Goal: Information Seeking & Learning: Learn about a topic

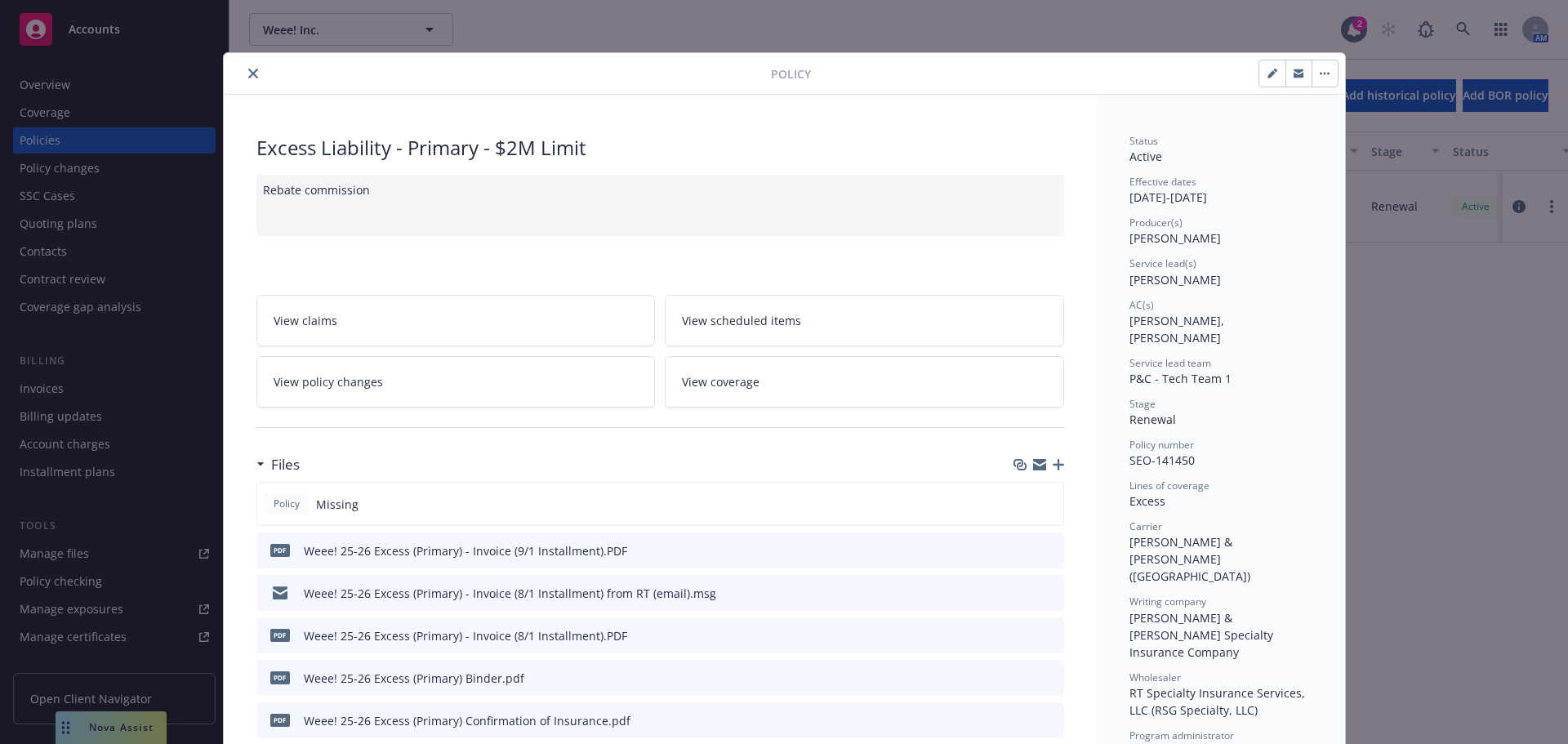
click at [253, 78] on button "close" at bounding box center [253, 73] width 20 height 20
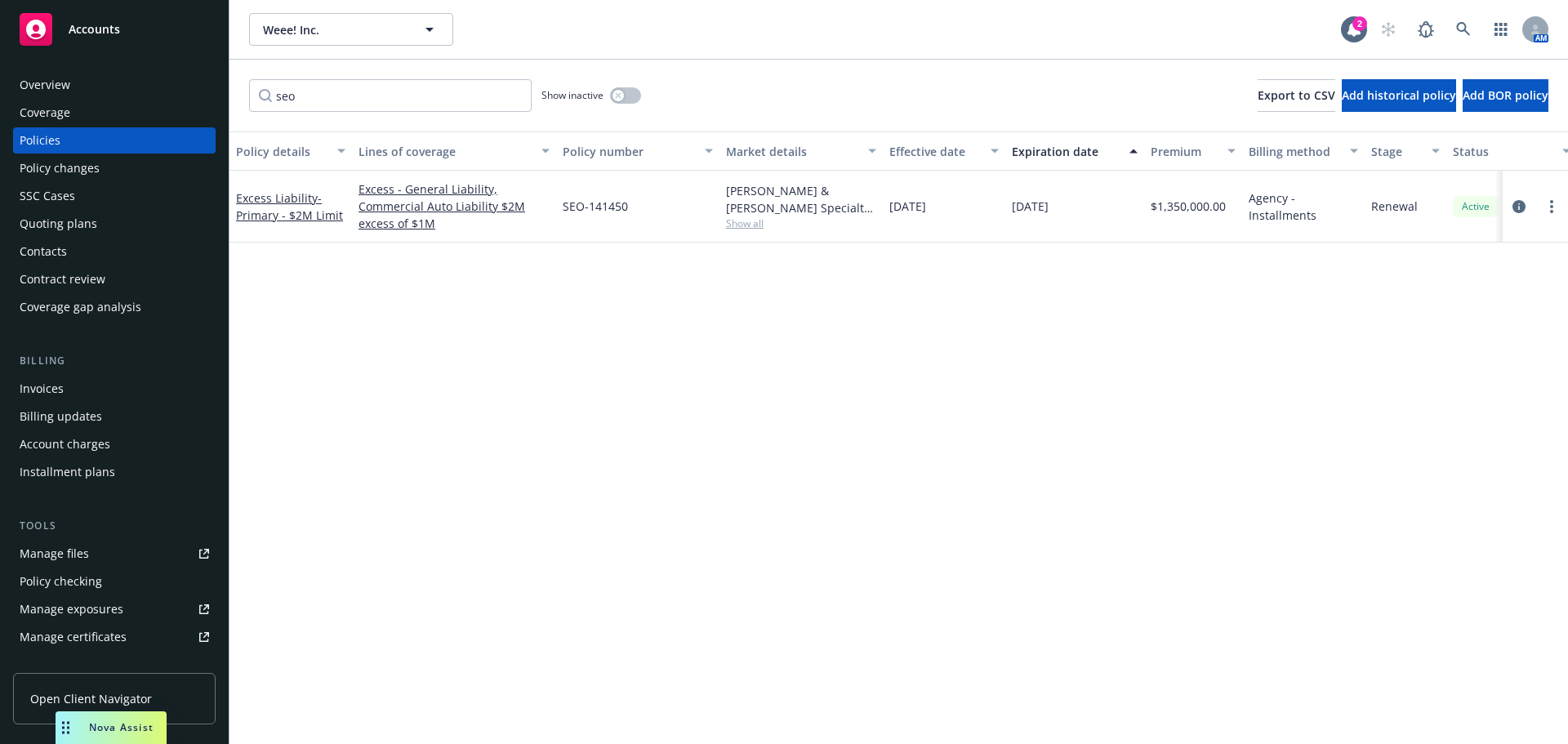
click at [81, 386] on div "Invoices" at bounding box center [114, 389] width 189 height 26
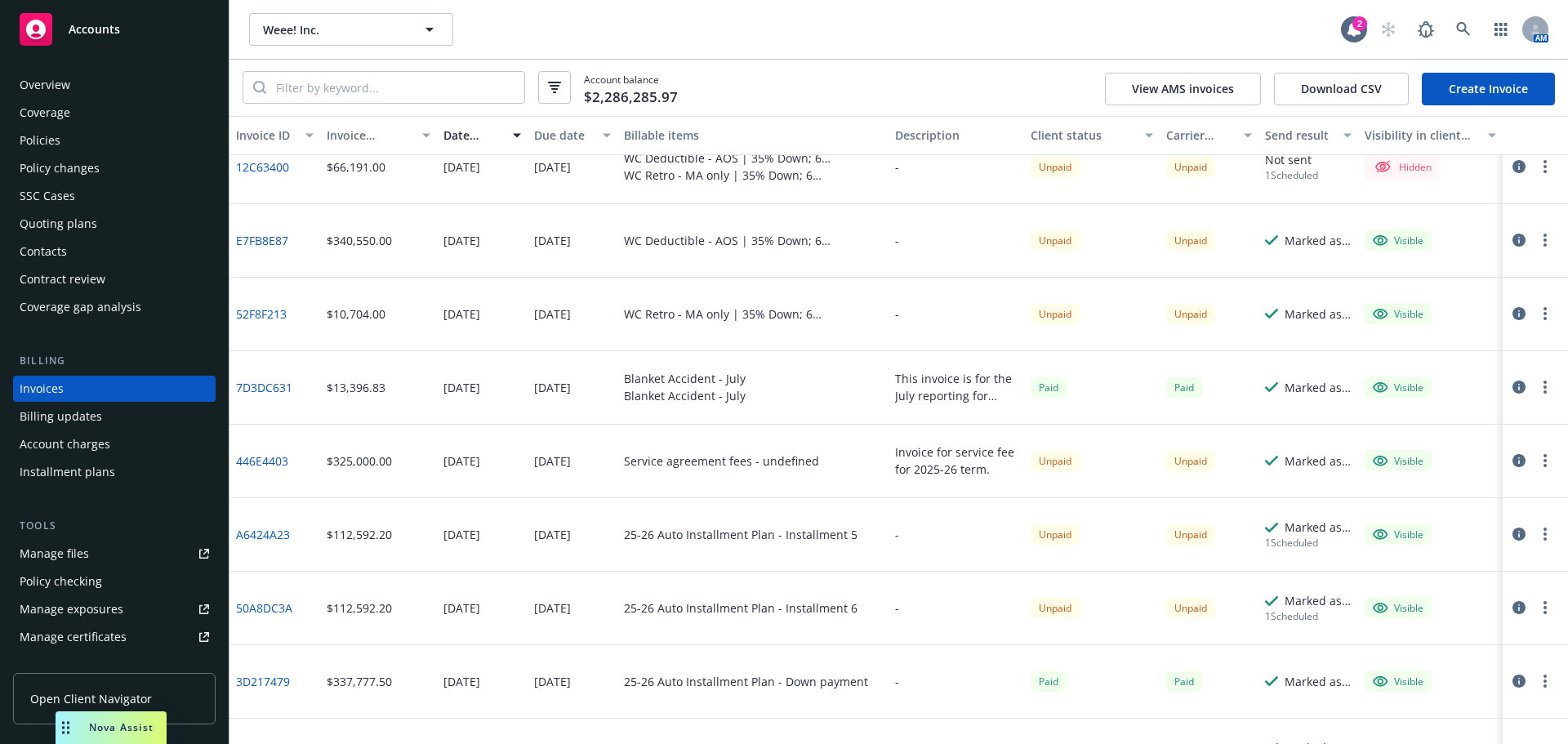
scroll to position [653, 0]
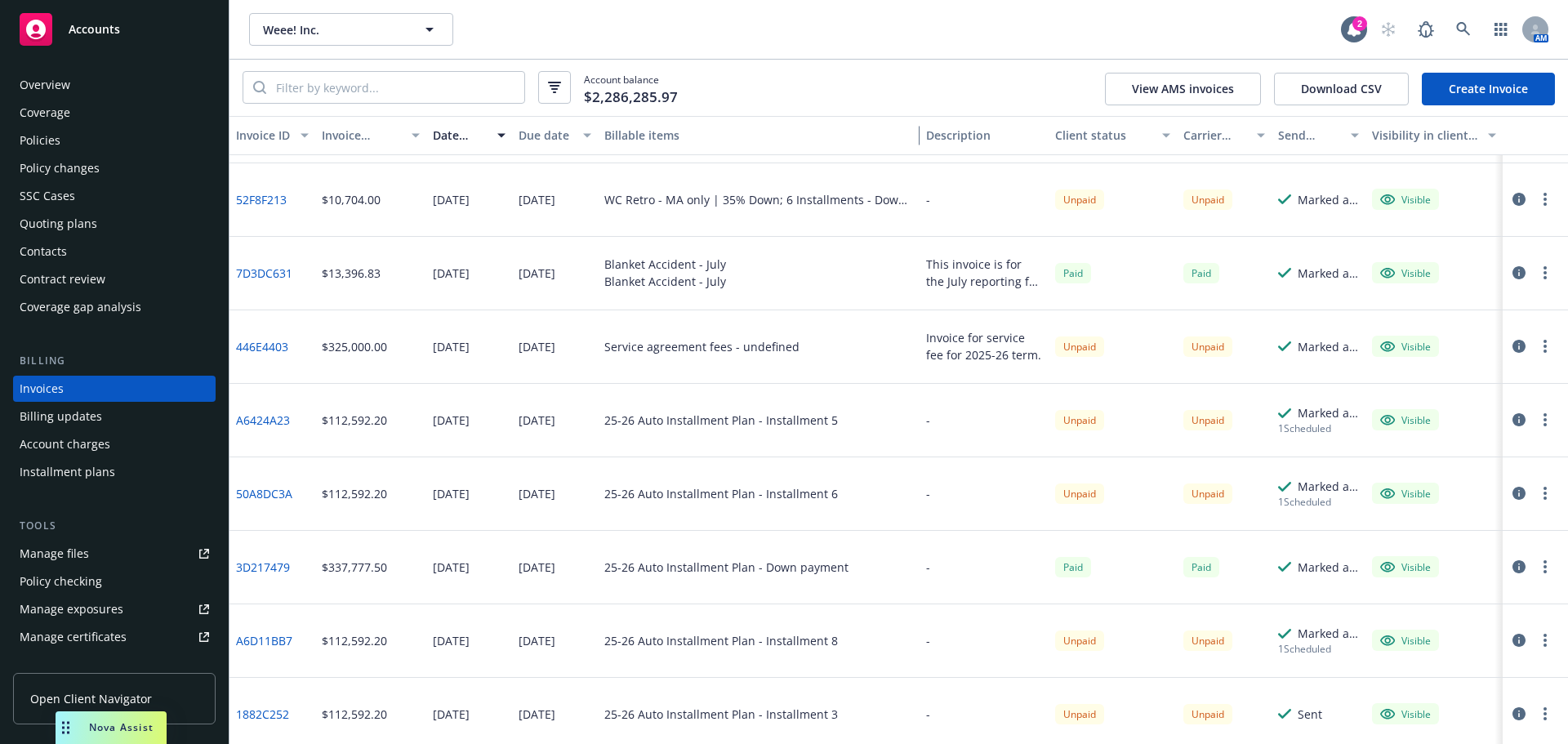
drag, startPoint x: 881, startPoint y: 143, endPoint x: 860, endPoint y: 351, distance: 209.1
click at [948, 178] on div "Invoice ID Invoice amount Date issued Due date Billable items Description Clien…" at bounding box center [898, 429] width 1339 height 628
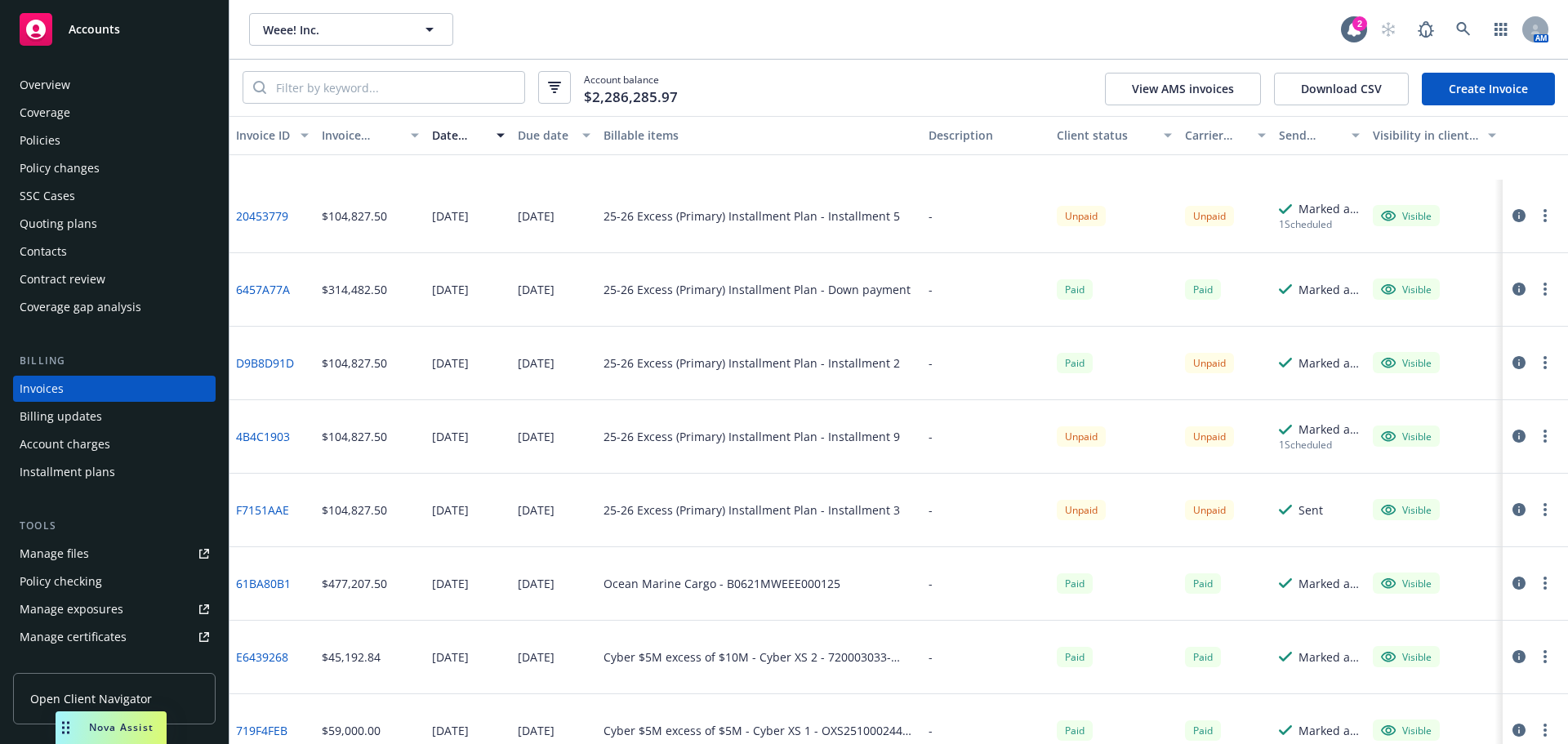
scroll to position [2122, 0]
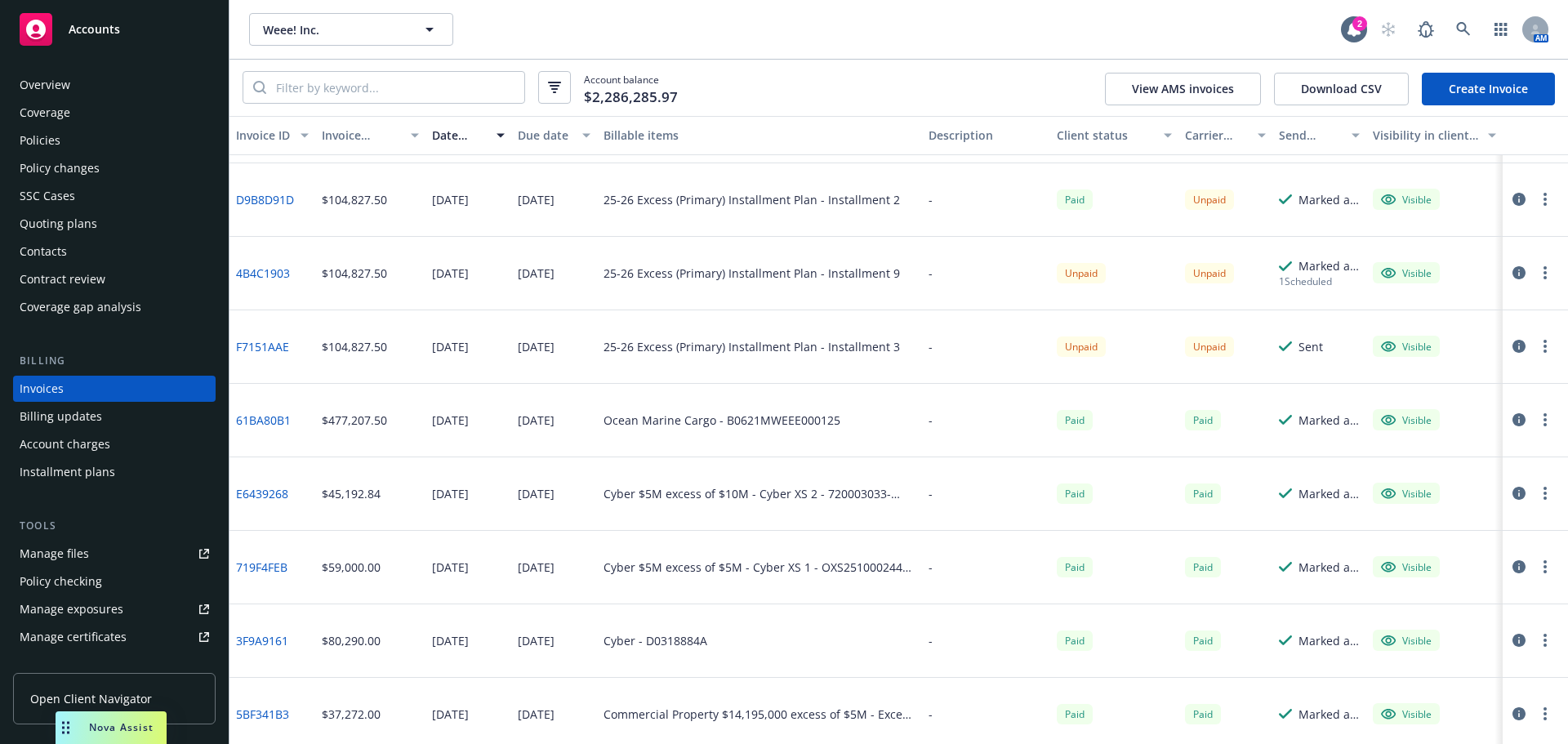
click at [194, 152] on div "Policies" at bounding box center [114, 140] width 189 height 26
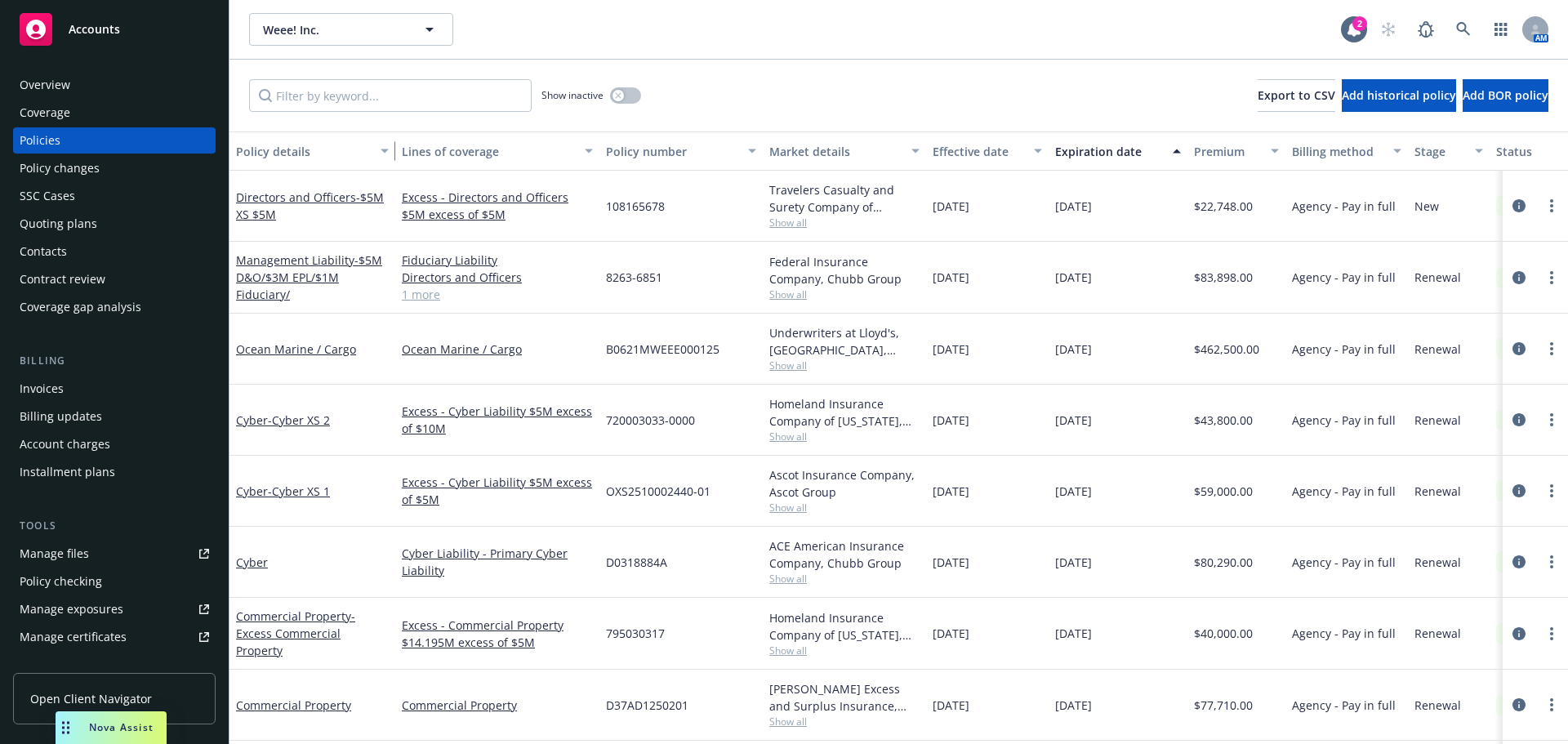
drag, startPoint x: 347, startPoint y: 158, endPoint x: 572, endPoint y: 164, distance: 225.1
click at [391, 164] on div "button" at bounding box center [387, 151] width 8 height 37
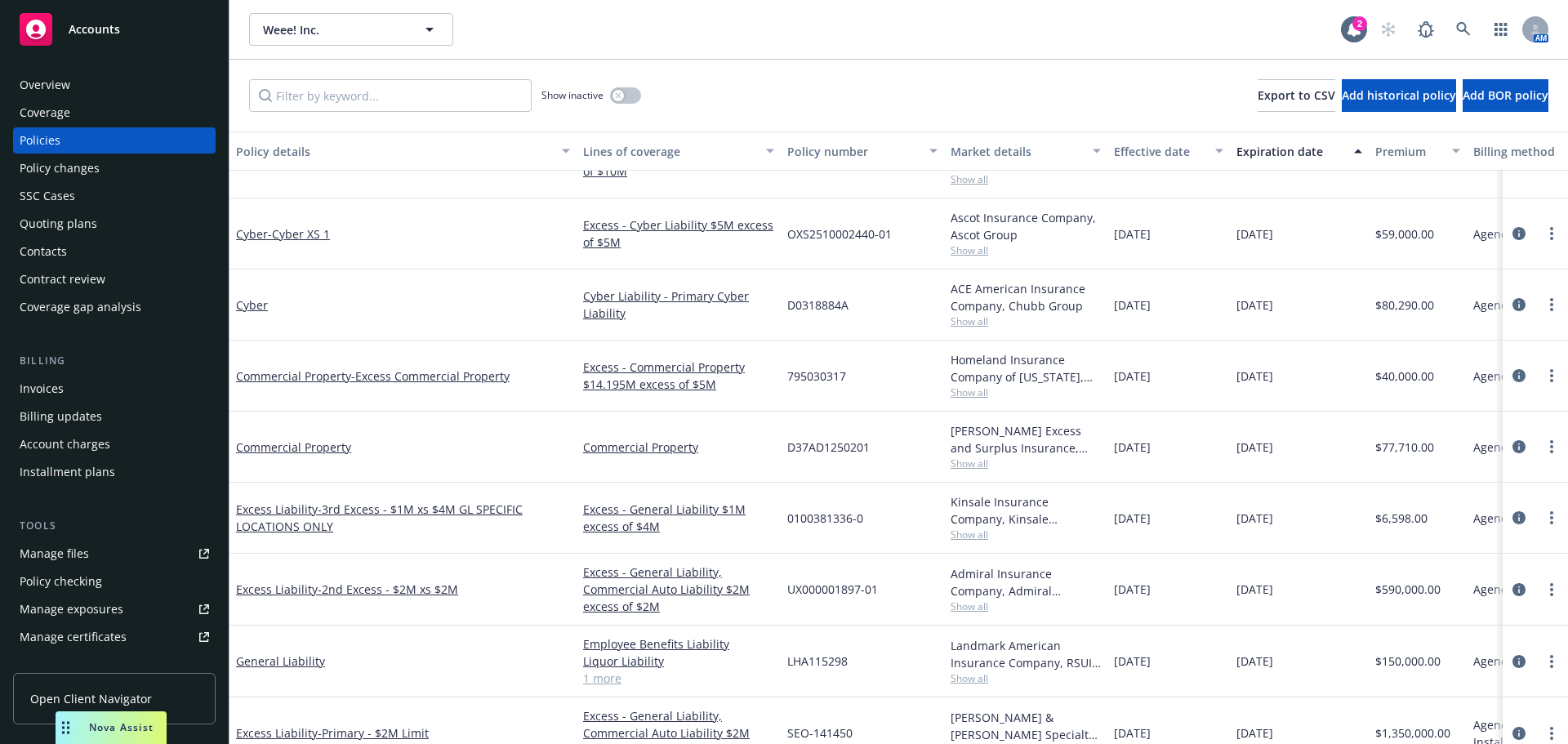
scroll to position [327, 0]
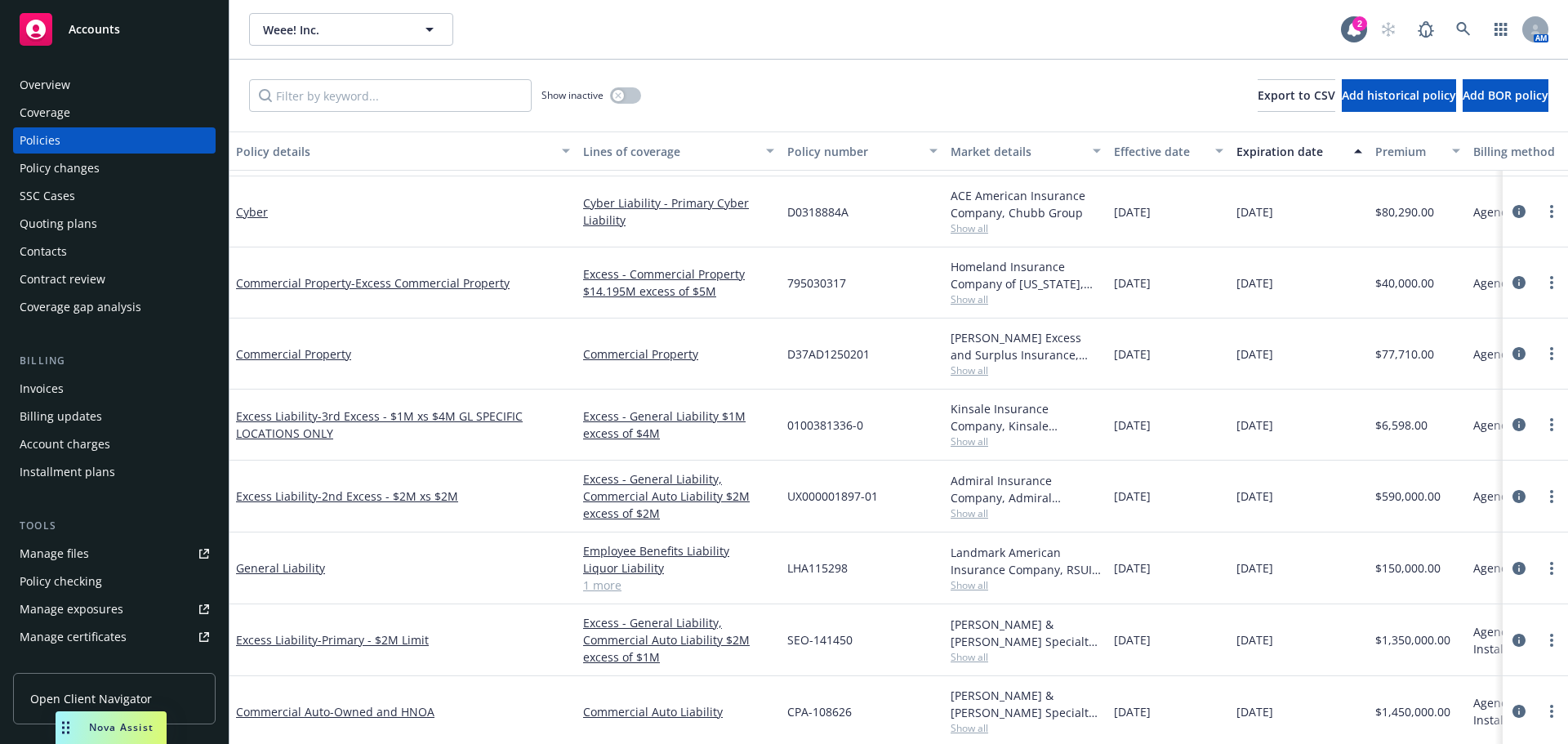
click at [540, 453] on div "Excess Liability - 3rd Excess - $1M xs $4M GL SPECIFIC LOCATIONS ONLY" at bounding box center [403, 425] width 347 height 71
click at [553, 442] on div "Excess Liability - 3rd Excess - $1M xs $4M GL SPECIFIC LOCATIONS ONLY" at bounding box center [403, 425] width 347 height 71
click at [516, 503] on div "Excess Liability - 2nd Excess - $2M xs $2M" at bounding box center [403, 496] width 334 height 18
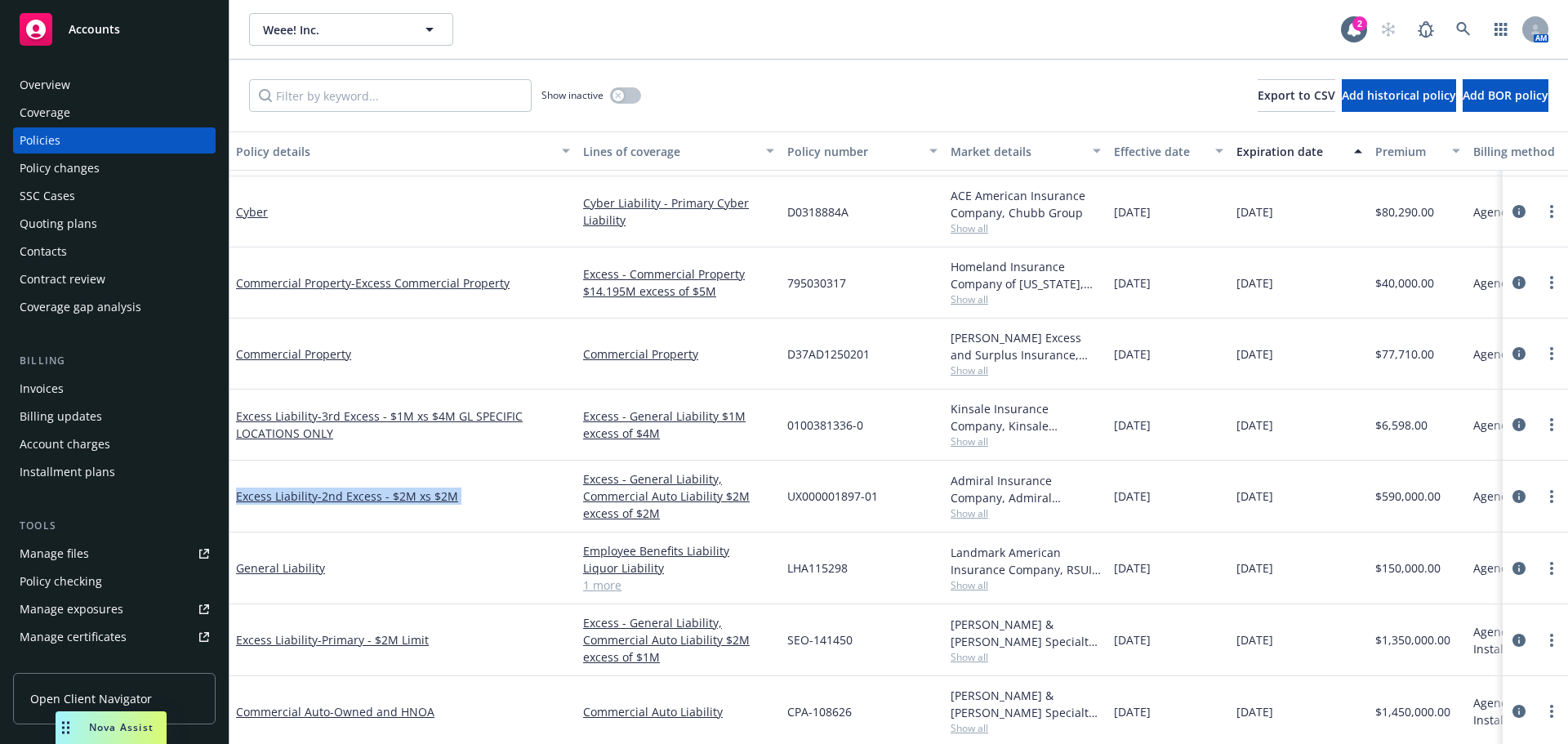
click at [516, 503] on div "Excess Liability - 2nd Excess - $2M xs $2M" at bounding box center [403, 496] width 334 height 18
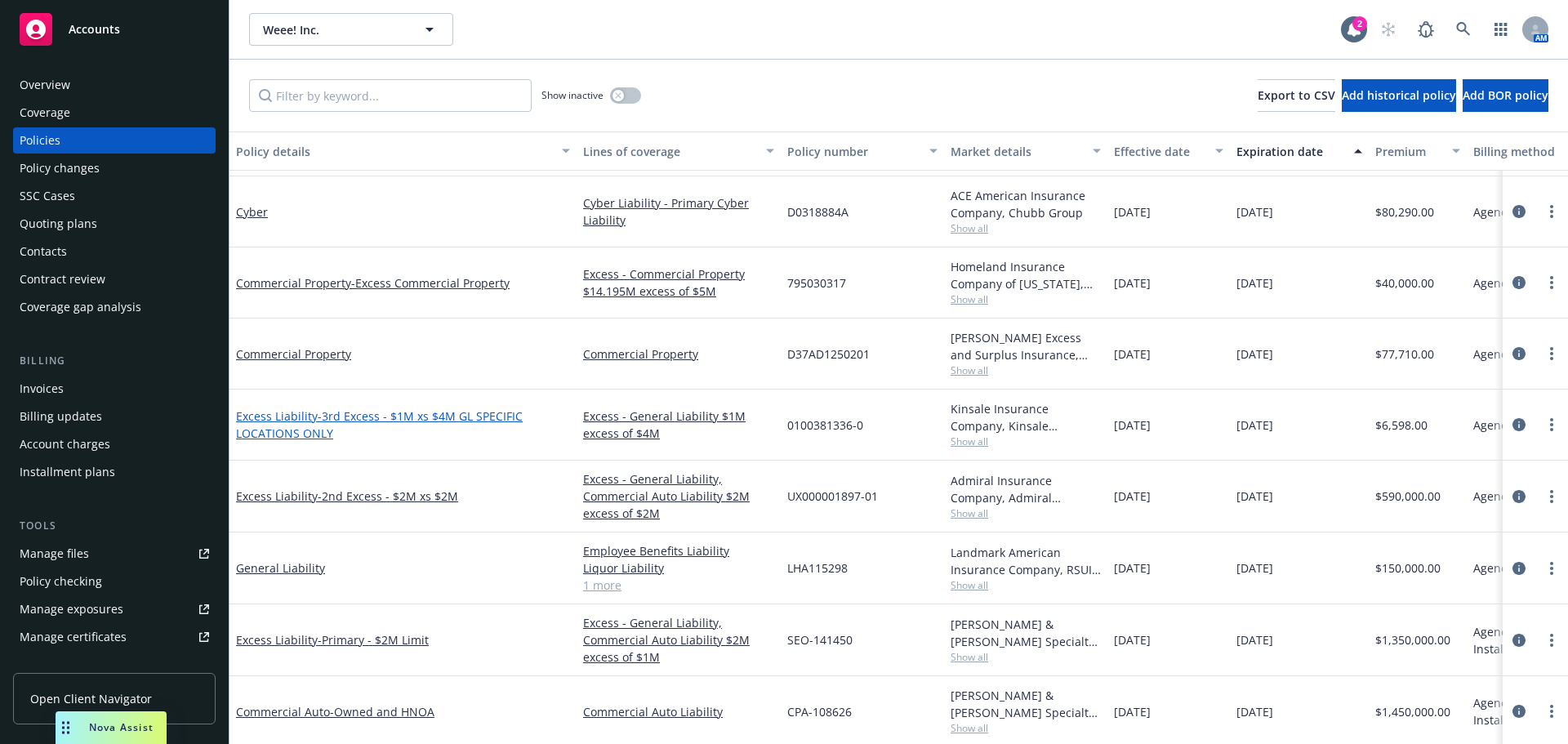
click at [370, 418] on span "- 3rd Excess - $1M xs $4M GL SPECIFIC LOCATIONS ONLY" at bounding box center [379, 424] width 287 height 32
